Goal: Transaction & Acquisition: Subscribe to service/newsletter

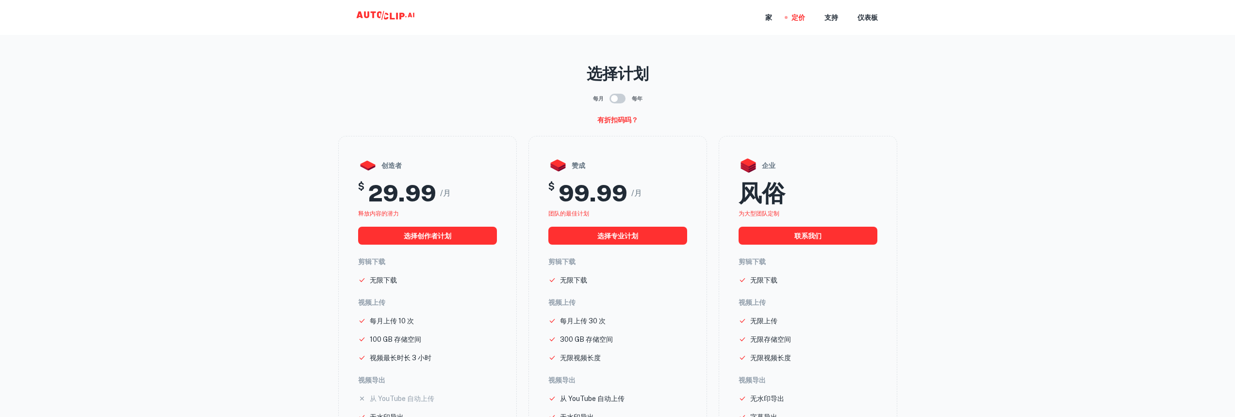
click at [395, 21] on icon at bounding box center [386, 17] width 97 height 19
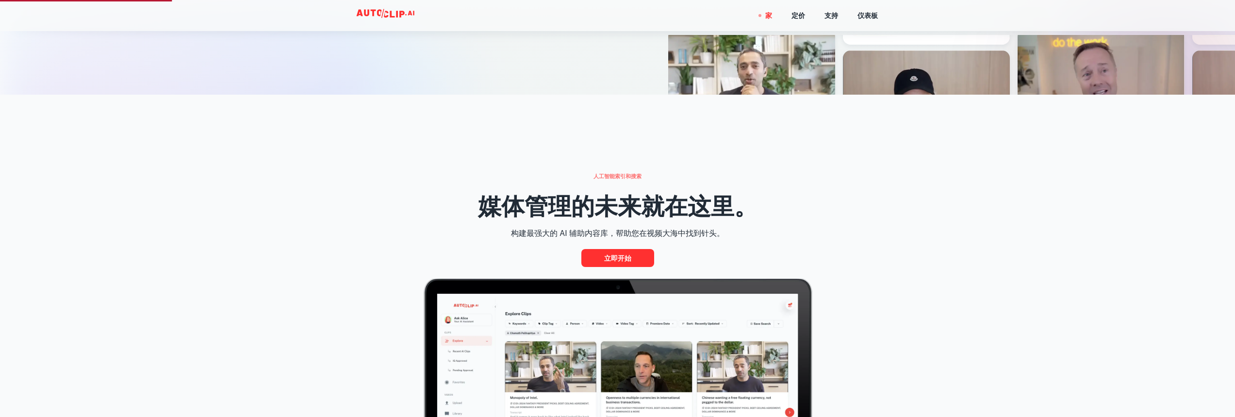
scroll to position [340, 0]
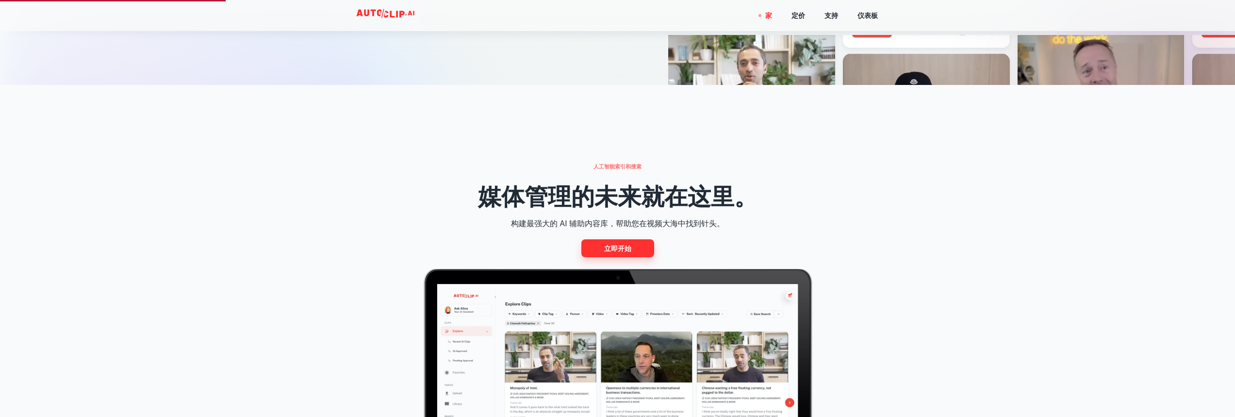
click at [606, 252] on font "立即开始" at bounding box center [617, 249] width 27 height 8
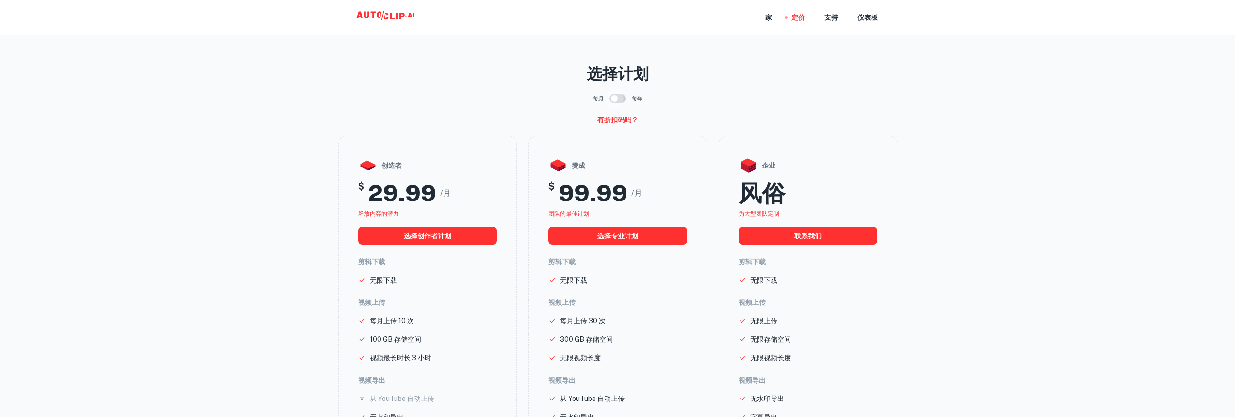
click at [620, 107] on input "checkbox" at bounding box center [614, 98] width 55 height 18
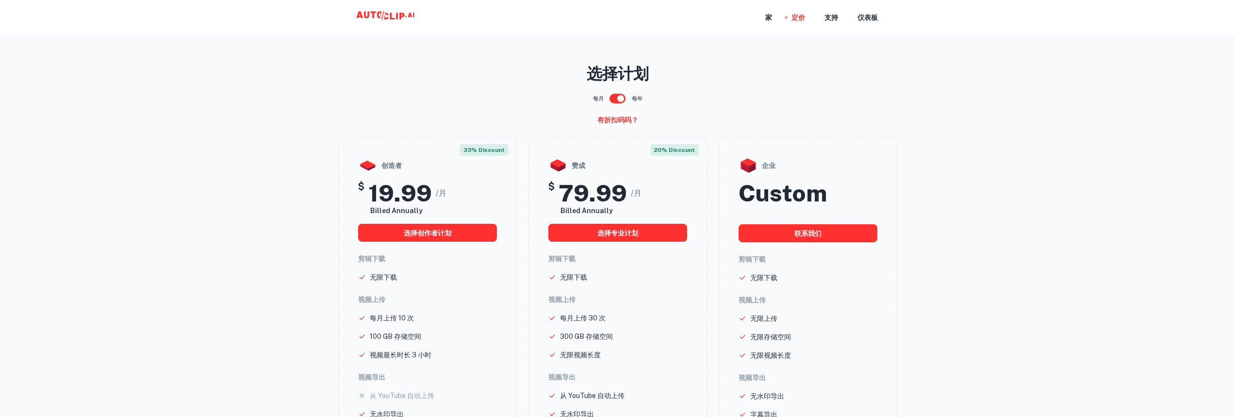
click at [620, 107] on input "checkbox" at bounding box center [620, 98] width 55 height 18
checkbox input "false"
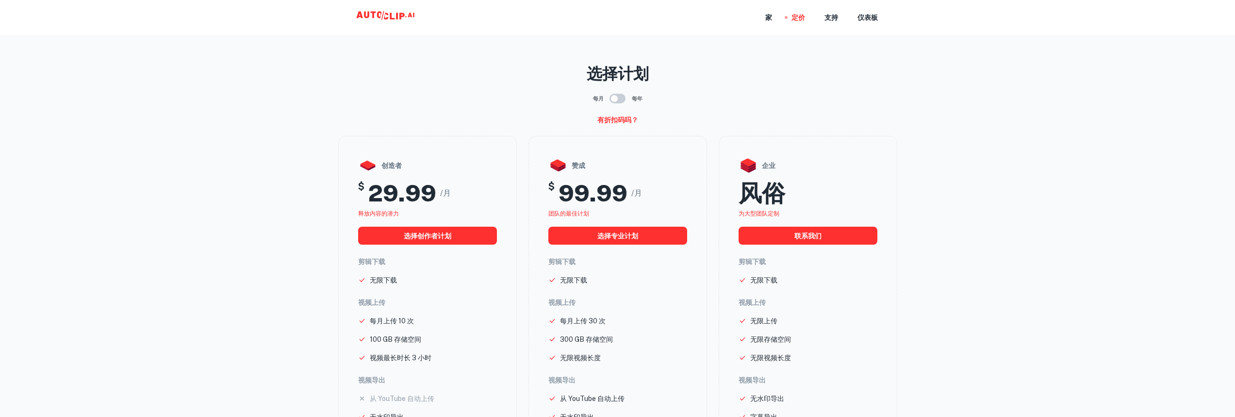
click at [372, 15] on icon at bounding box center [368, 14] width 25 height 7
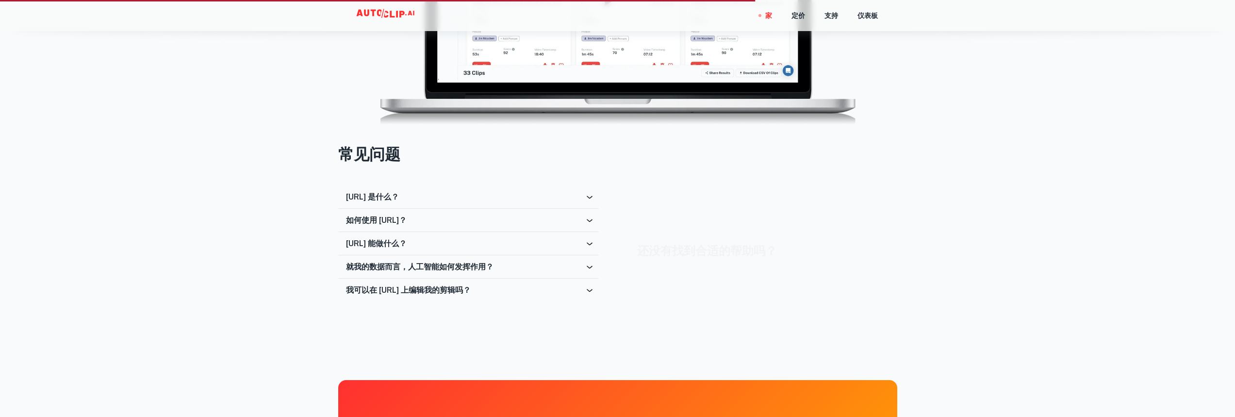
scroll to position [1698, 0]
